Goal: Navigation & Orientation: Go to known website

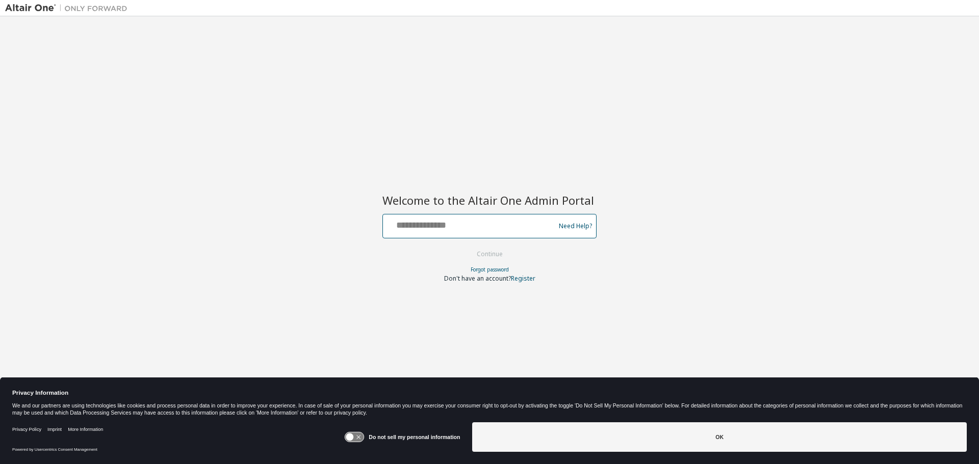
click at [433, 231] on input "text" at bounding box center [470, 224] width 167 height 15
type input "**********"
click at [484, 252] on button "Continue" at bounding box center [489, 254] width 47 height 15
